Goal: Transaction & Acquisition: Book appointment/travel/reservation

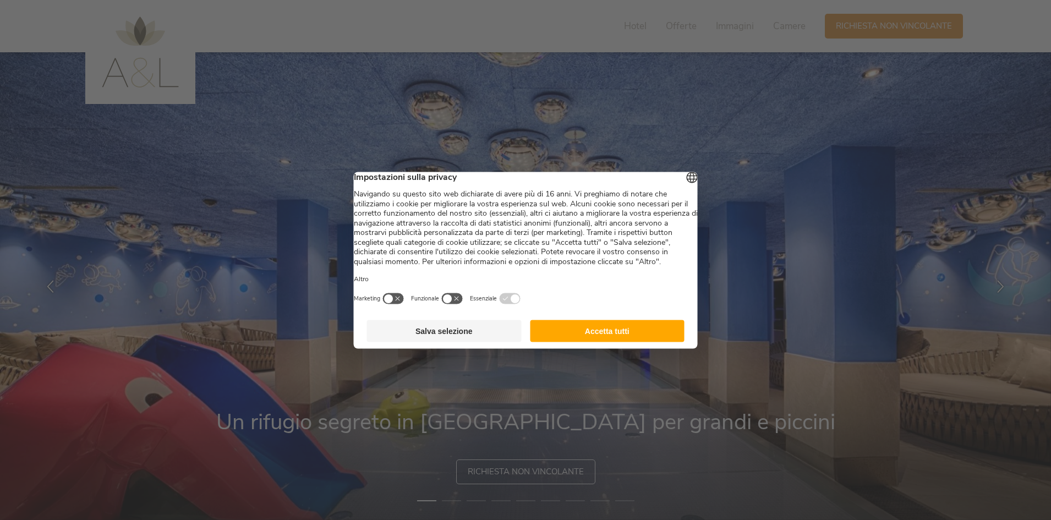
click at [626, 339] on button "Accetta tutti" at bounding box center [607, 331] width 155 height 22
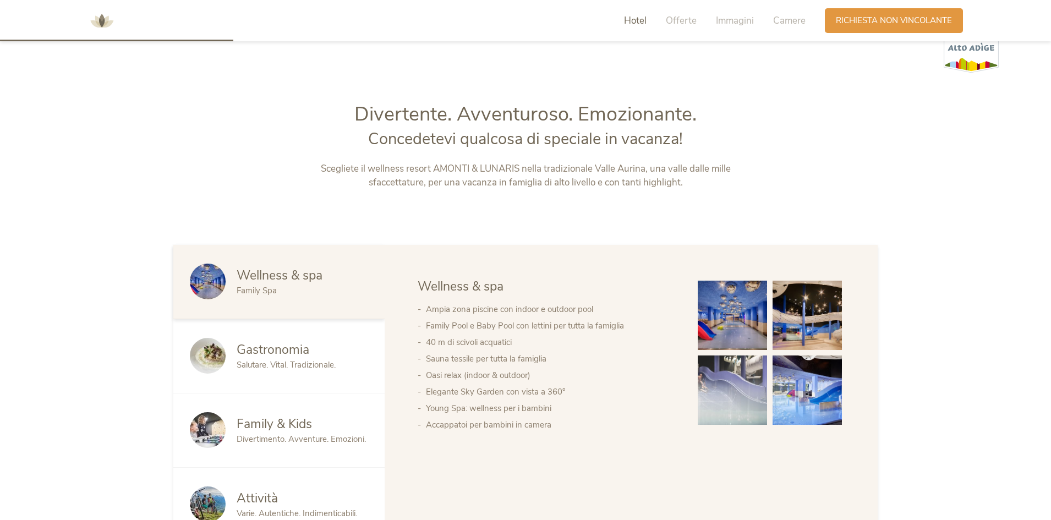
scroll to position [716, 0]
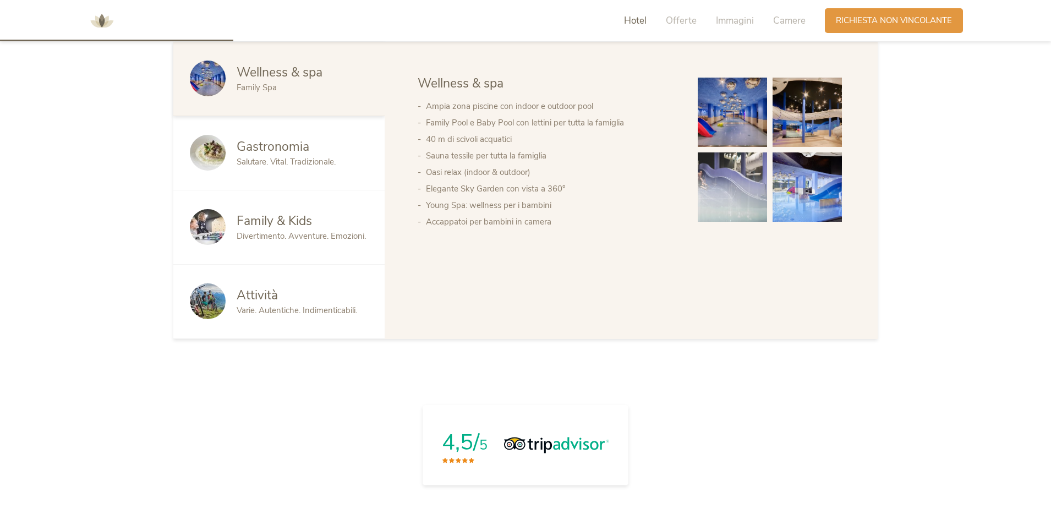
click at [309, 155] on div "Gastronomia" at bounding box center [303, 147] width 132 height 18
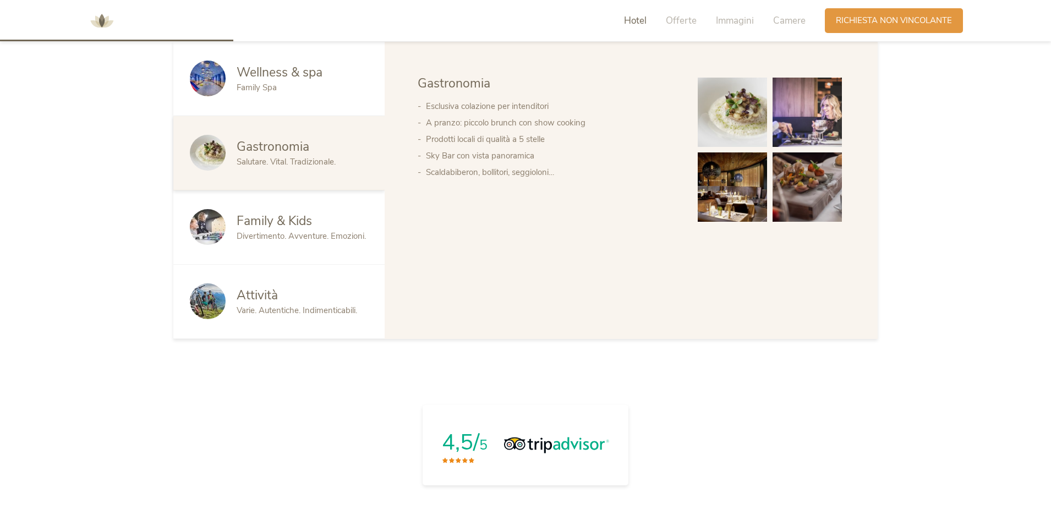
click at [299, 239] on span "Divertimento. Avventure. Emozioni." at bounding box center [301, 236] width 129 height 11
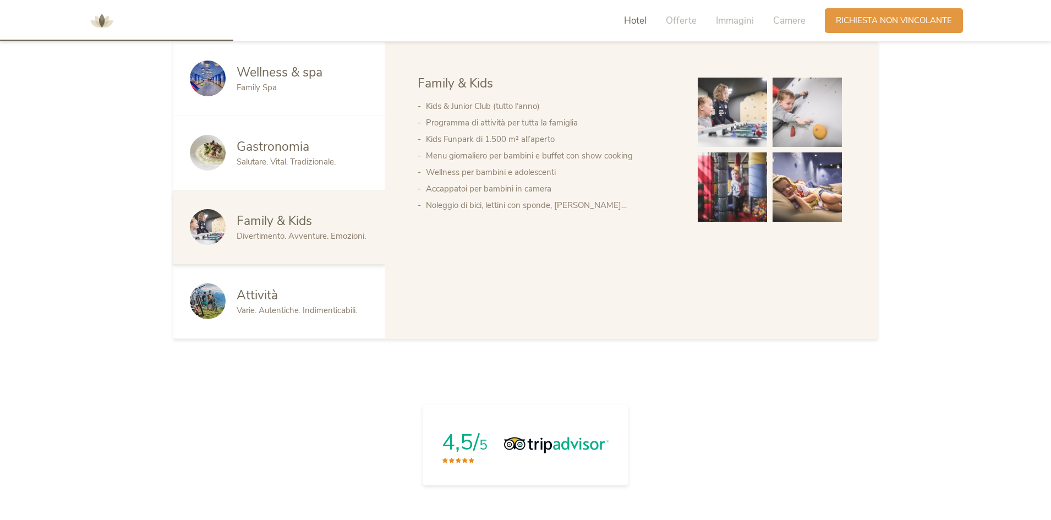
click at [313, 287] on div "Attività" at bounding box center [303, 296] width 132 height 18
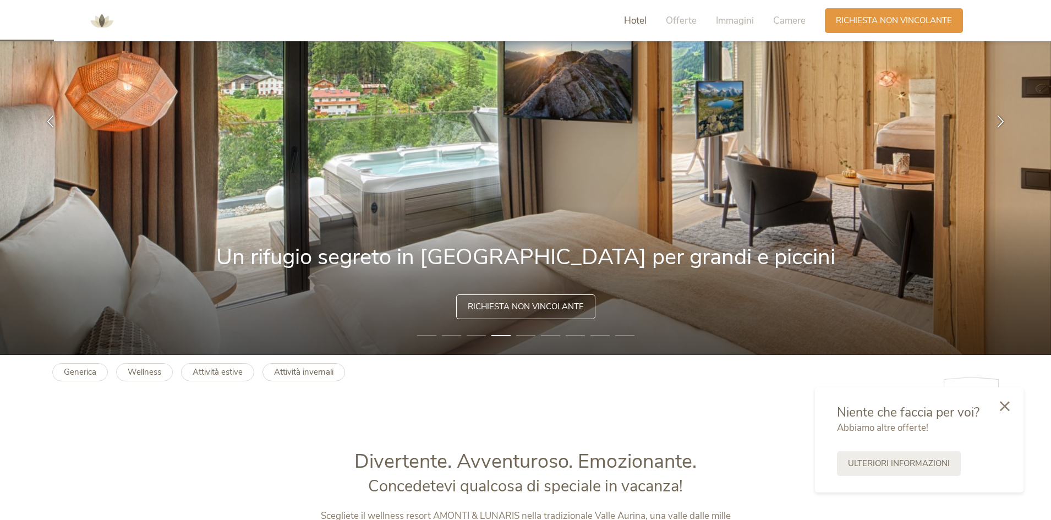
click at [636, 22] on span "Hotel" at bounding box center [635, 20] width 23 height 13
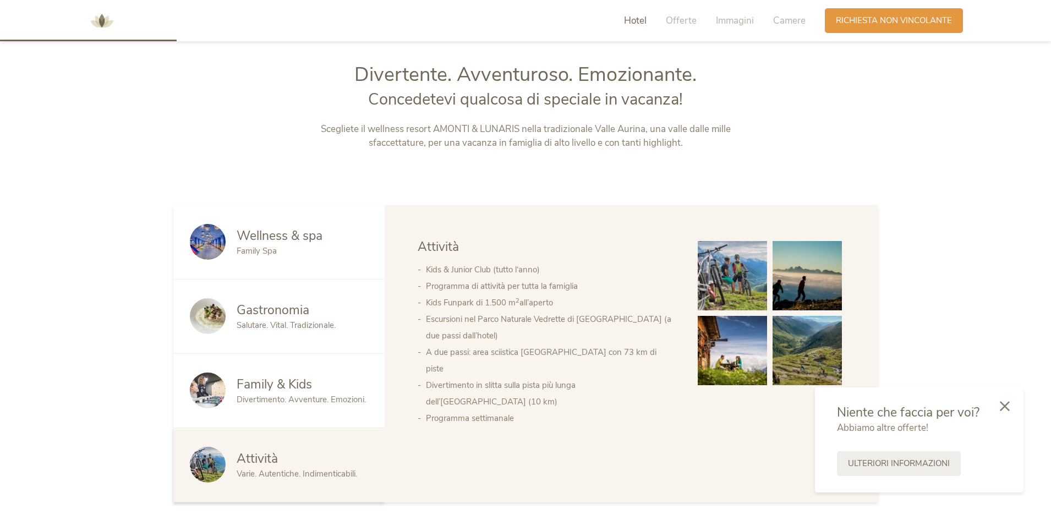
scroll to position [558, 0]
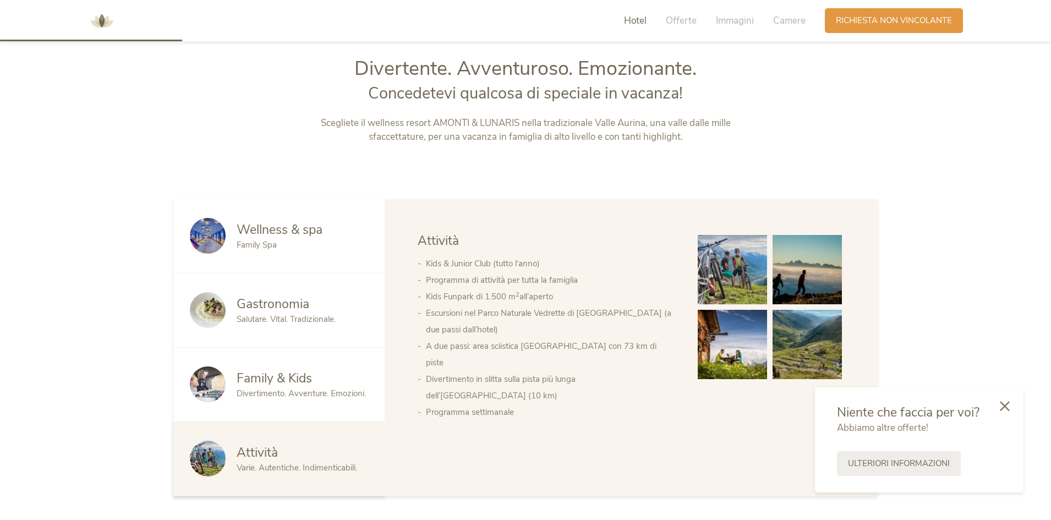
click at [244, 239] on span "Family Spa" at bounding box center [257, 244] width 40 height 11
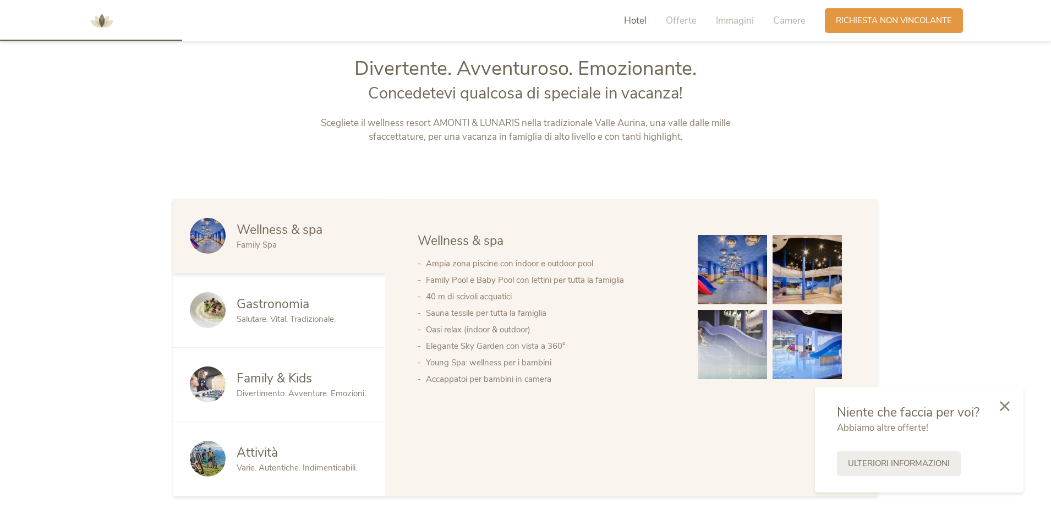
click at [443, 272] on li "Family Pool e Baby Pool con lettini per tutta la famiglia" at bounding box center [551, 280] width 250 height 17
click at [442, 283] on li "Family Pool e Baby Pool con lettini per tutta la famiglia" at bounding box center [551, 280] width 250 height 17
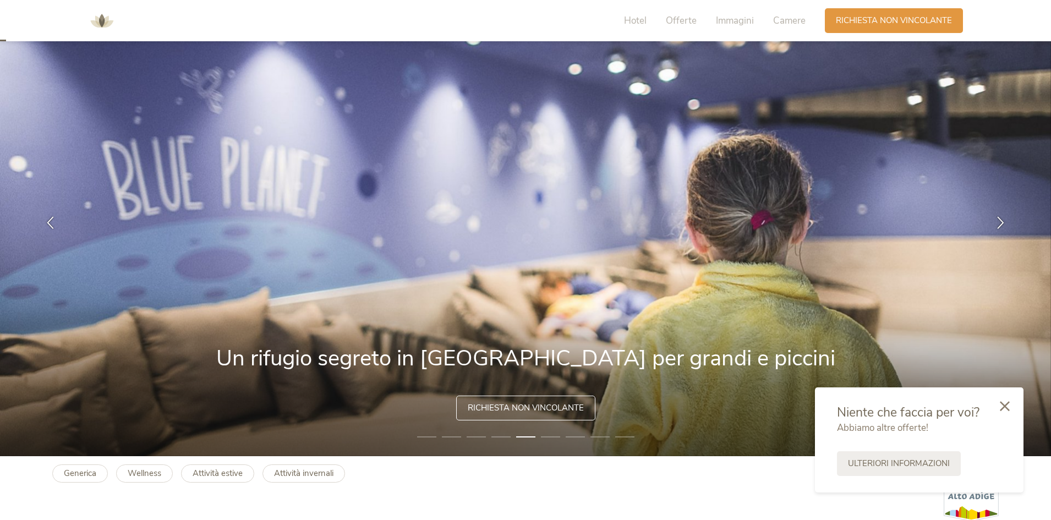
scroll to position [0, 0]
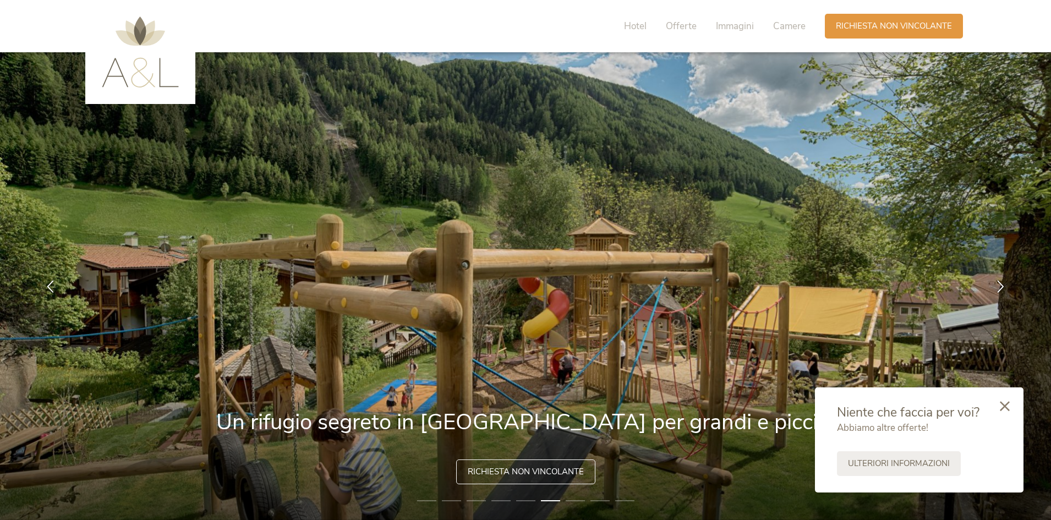
click at [144, 82] on img at bounding box center [140, 52] width 77 height 71
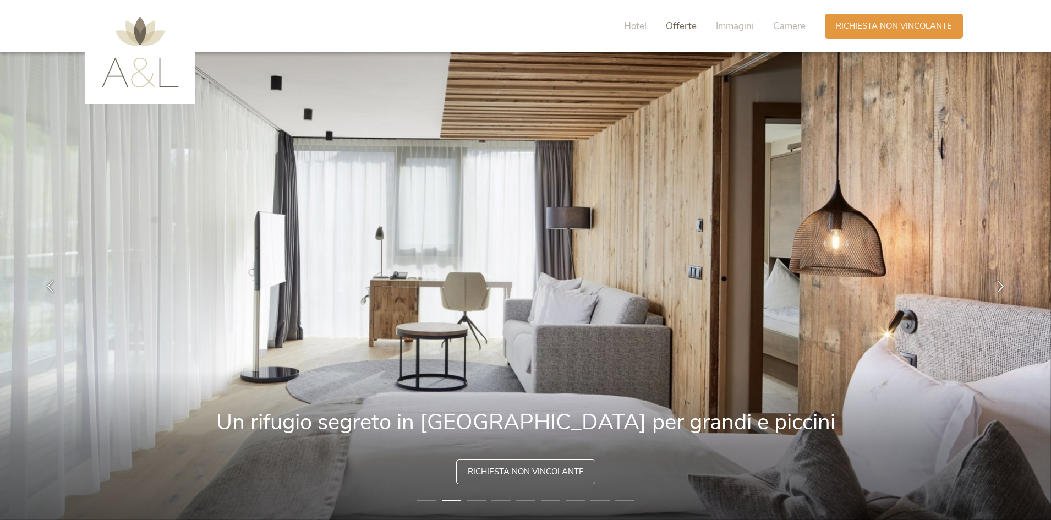
click at [673, 27] on span "Offerte" at bounding box center [681, 26] width 31 height 13
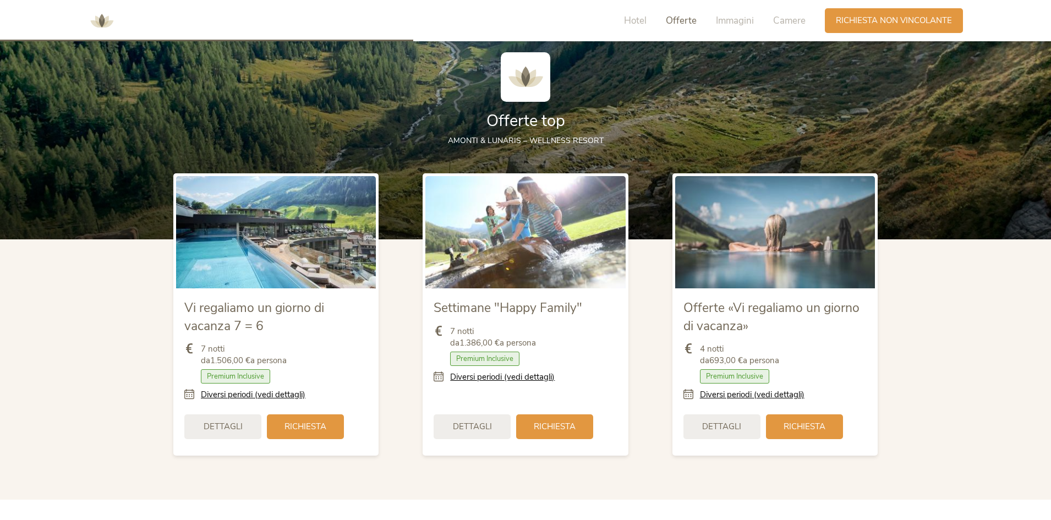
scroll to position [1267, 0]
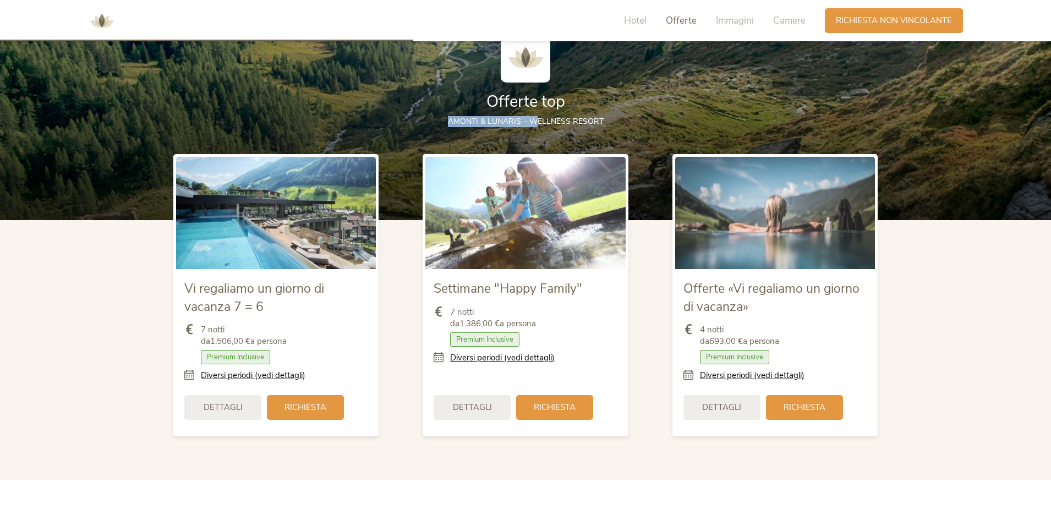
drag, startPoint x: 454, startPoint y: 128, endPoint x: 538, endPoint y: 124, distance: 83.8
click at [538, 124] on div "AMONTI & LUNARIS – wellness resort" at bounding box center [525, 121] width 705 height 11
click at [538, 123] on span "AMONTI & LUNARIS – wellness resort" at bounding box center [526, 121] width 156 height 10
